Goal: Task Accomplishment & Management: Complete application form

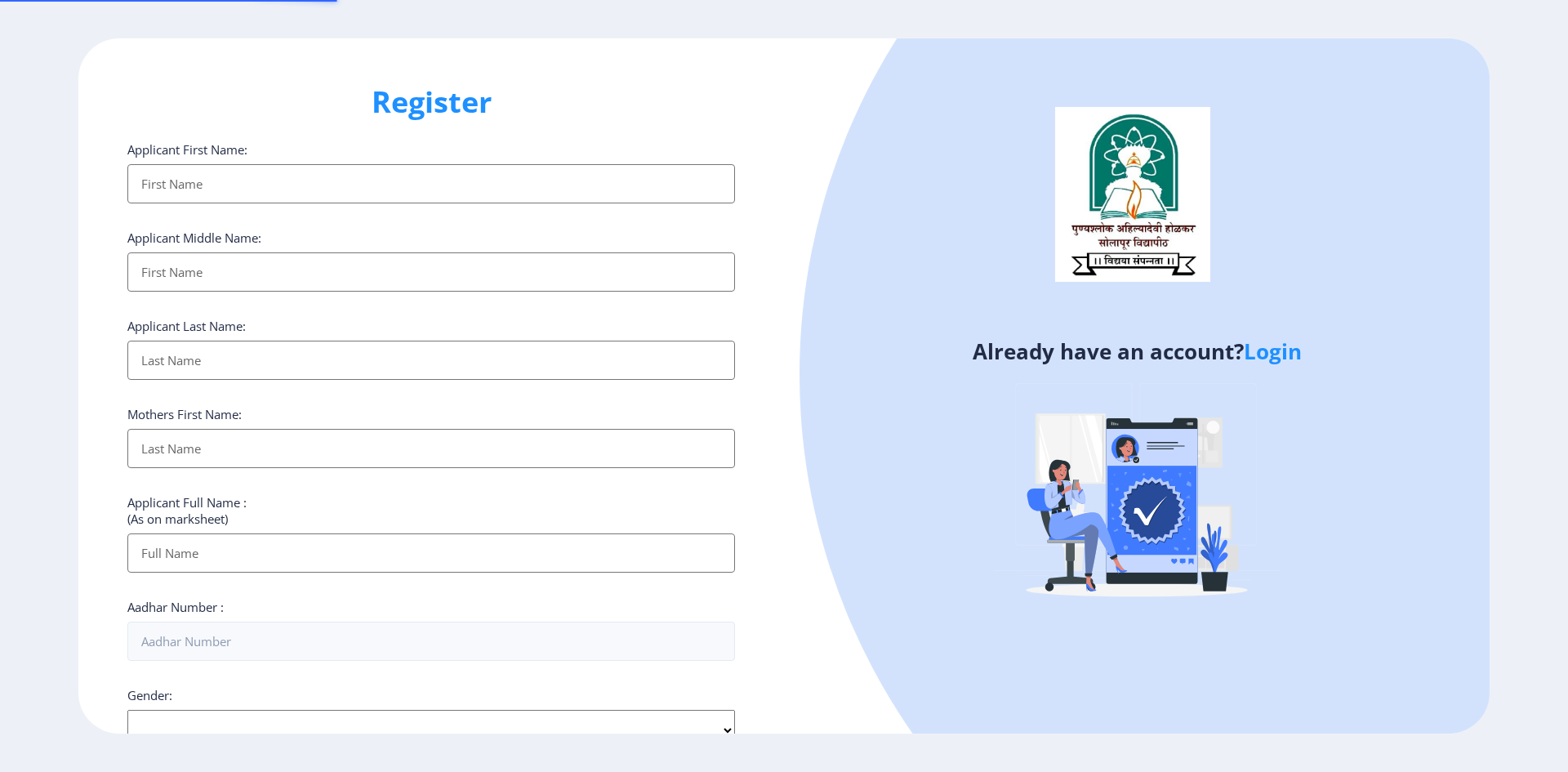
select select
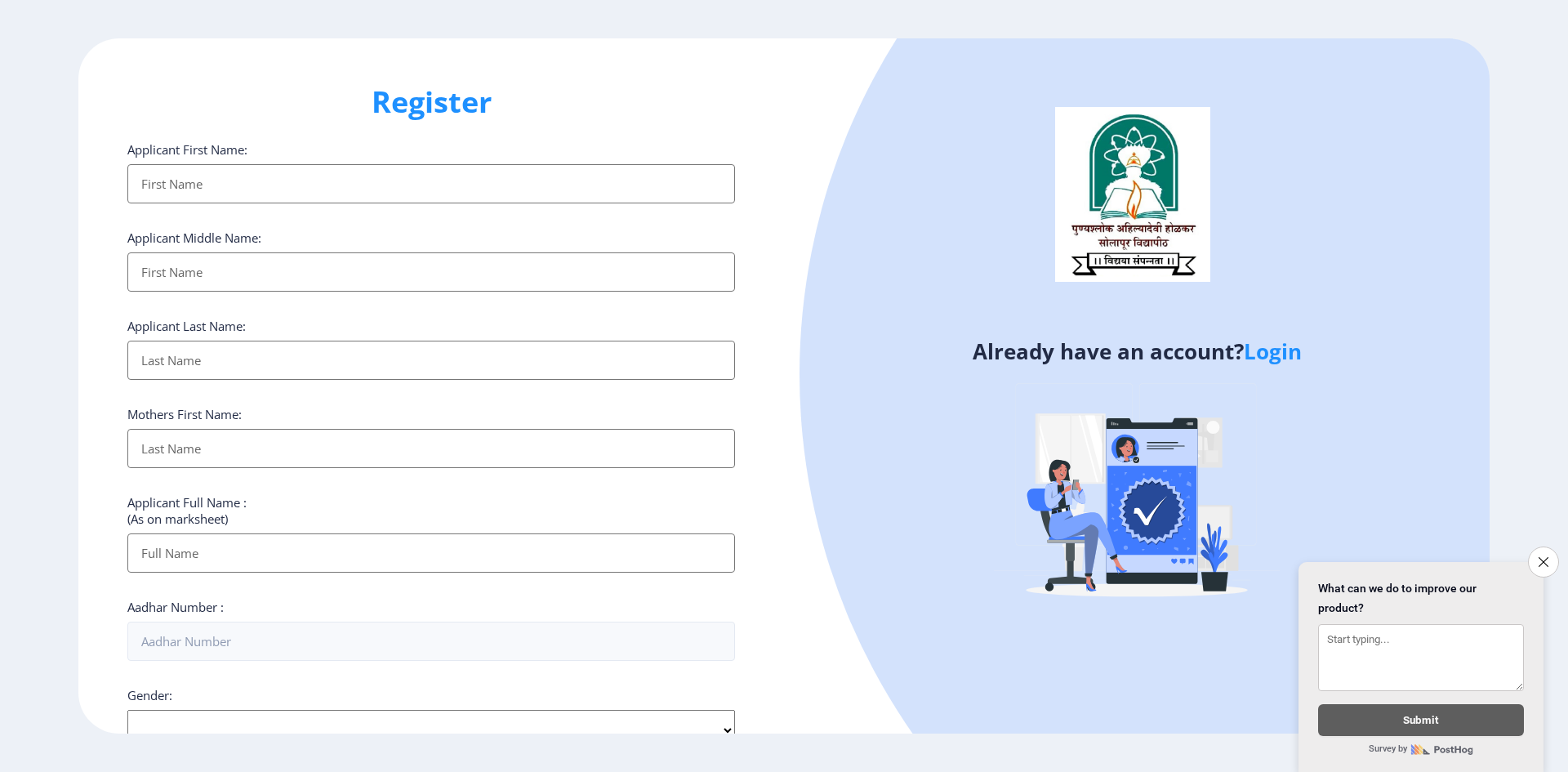
drag, startPoint x: 416, startPoint y: 306, endPoint x: 461, endPoint y: 317, distance: 46.3
click at [428, 307] on div "Applicant First Name: Applicant Middle Name: Applicant Last Name: Mothers First…" at bounding box center [430, 632] width 607 height 983
drag, startPoint x: 329, startPoint y: 375, endPoint x: 376, endPoint y: 350, distance: 53.2
click at [358, 355] on input "Applicant First Name:" at bounding box center [430, 360] width 607 height 39
click at [1263, 356] on link "Login" at bounding box center [1272, 351] width 58 height 29
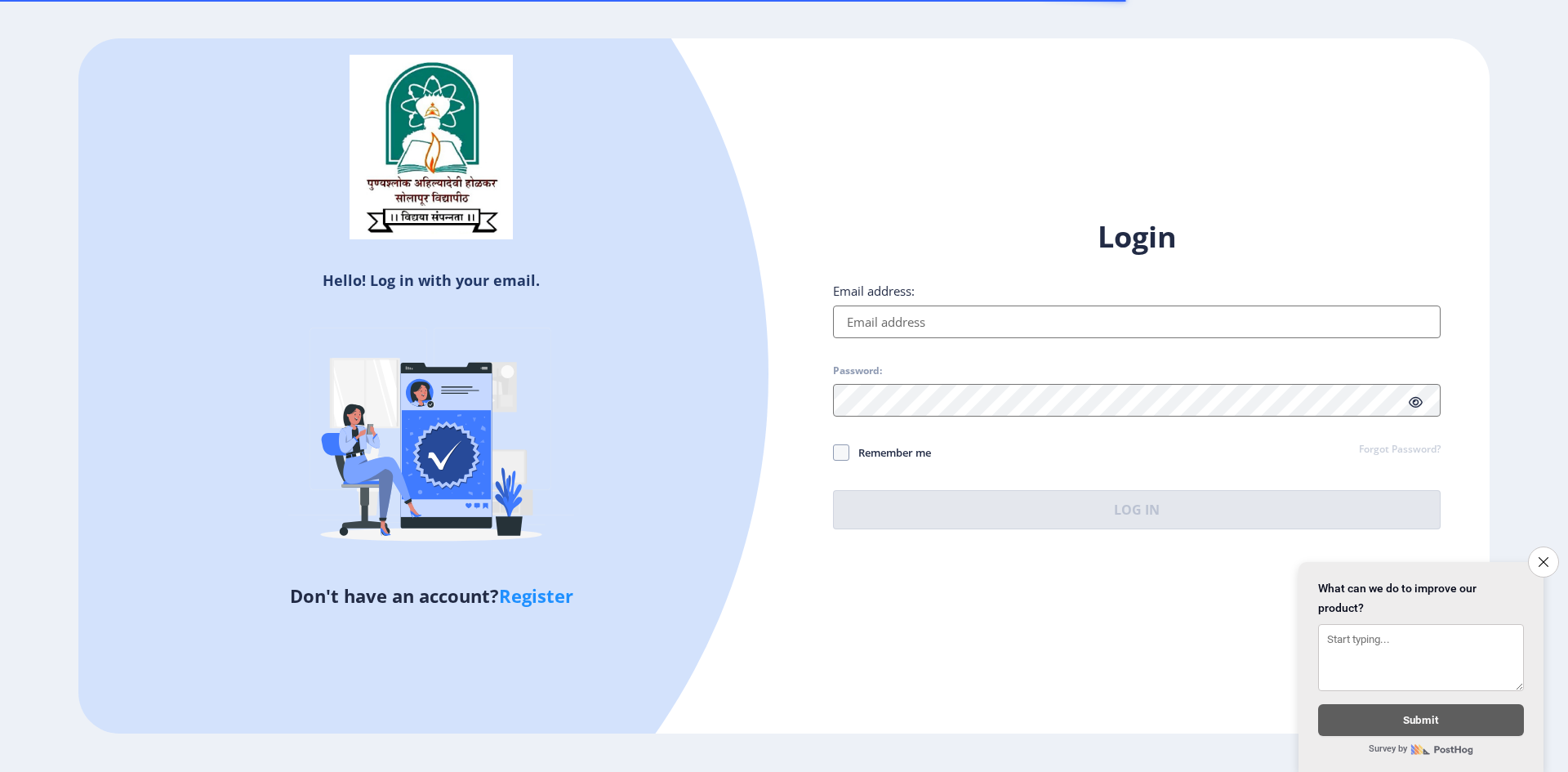
click at [934, 332] on input "Email address:" at bounding box center [1136, 321] width 607 height 33
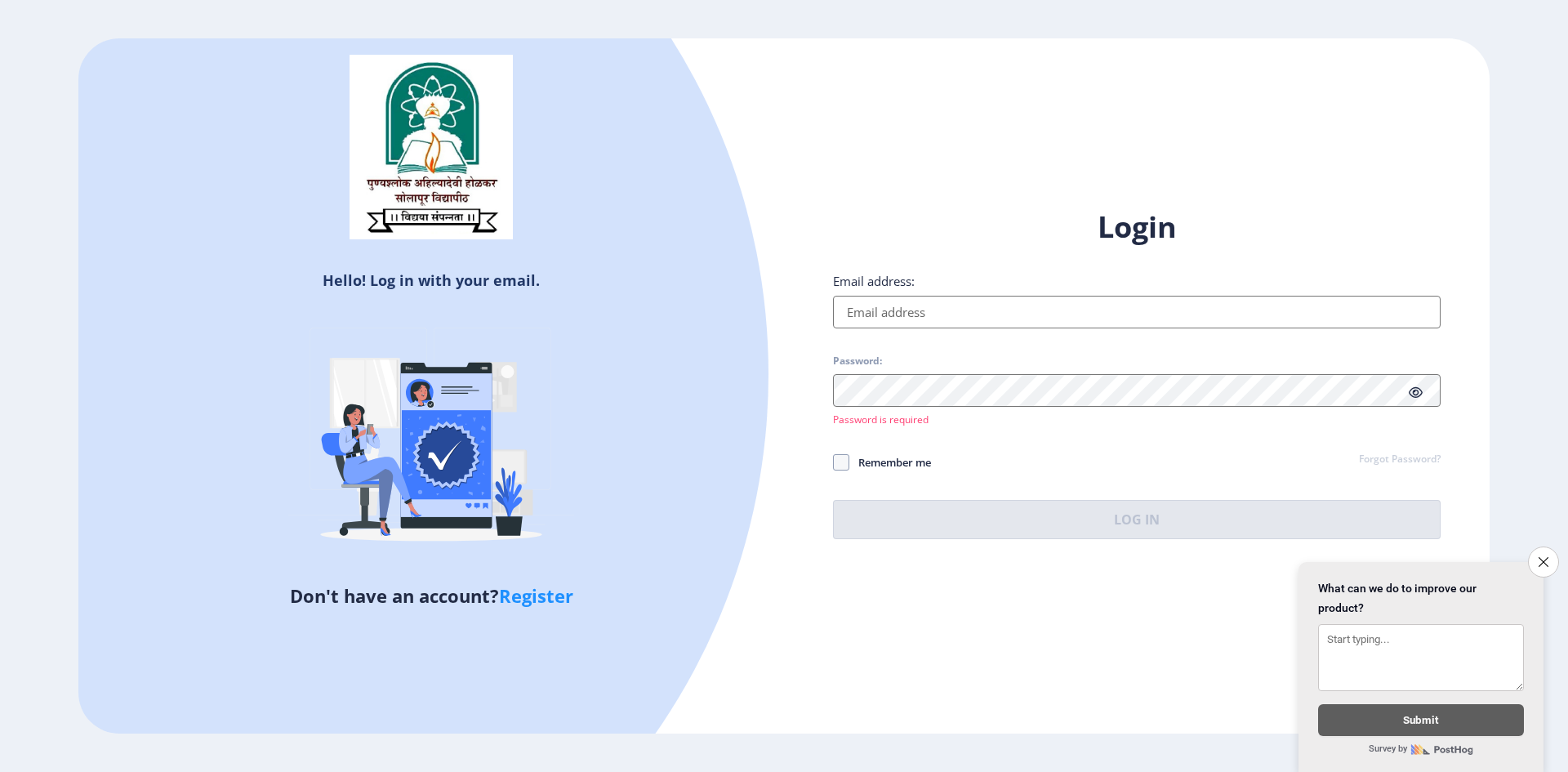
select select
